Goal: Check status: Check status

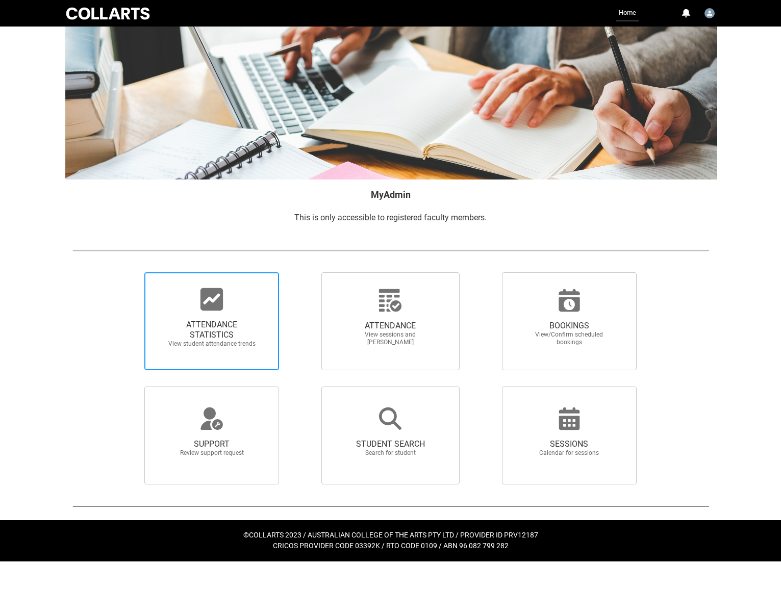
click at [242, 313] on span "ATTENDANCE STATISTICS View student attendance trends" at bounding box center [212, 334] width 98 height 44
click at [128, 272] on input "ATTENDANCE STATISTICS View student attendance trends" at bounding box center [127, 272] width 1 height 1
radio input "true"
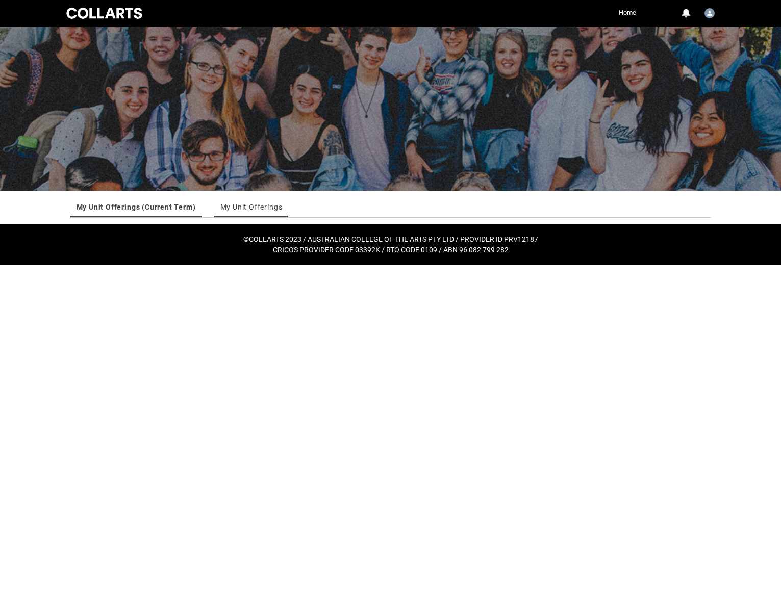
click at [250, 211] on link "My Unit Offerings" at bounding box center [251, 207] width 62 height 20
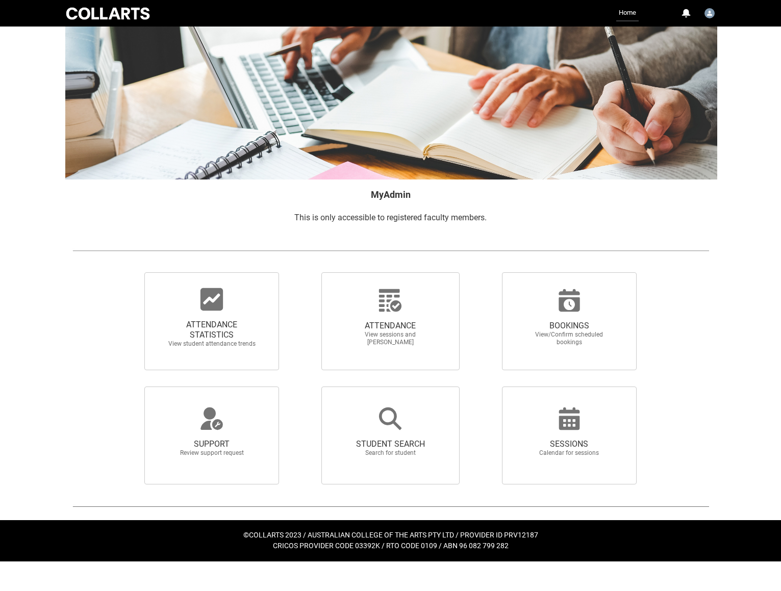
click at [384, 297] on icon at bounding box center [390, 300] width 24 height 24
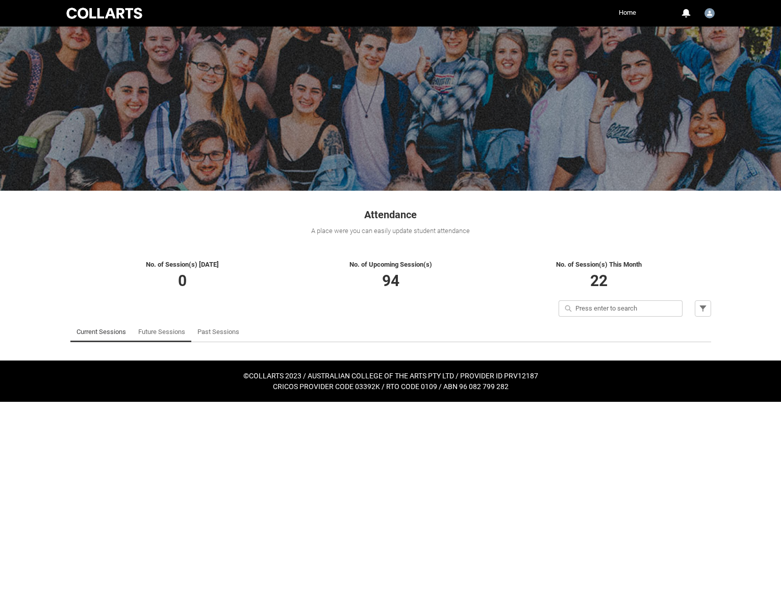
click at [160, 333] on link "Future Sessions" at bounding box center [161, 332] width 47 height 20
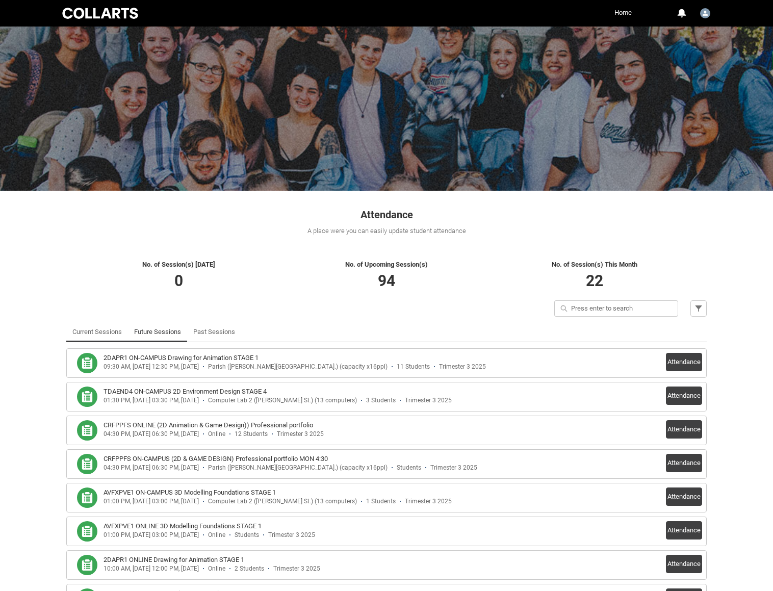
click at [92, 339] on link "Current Sessions" at bounding box center [96, 332] width 49 height 20
